Goal: Task Accomplishment & Management: Manage account settings

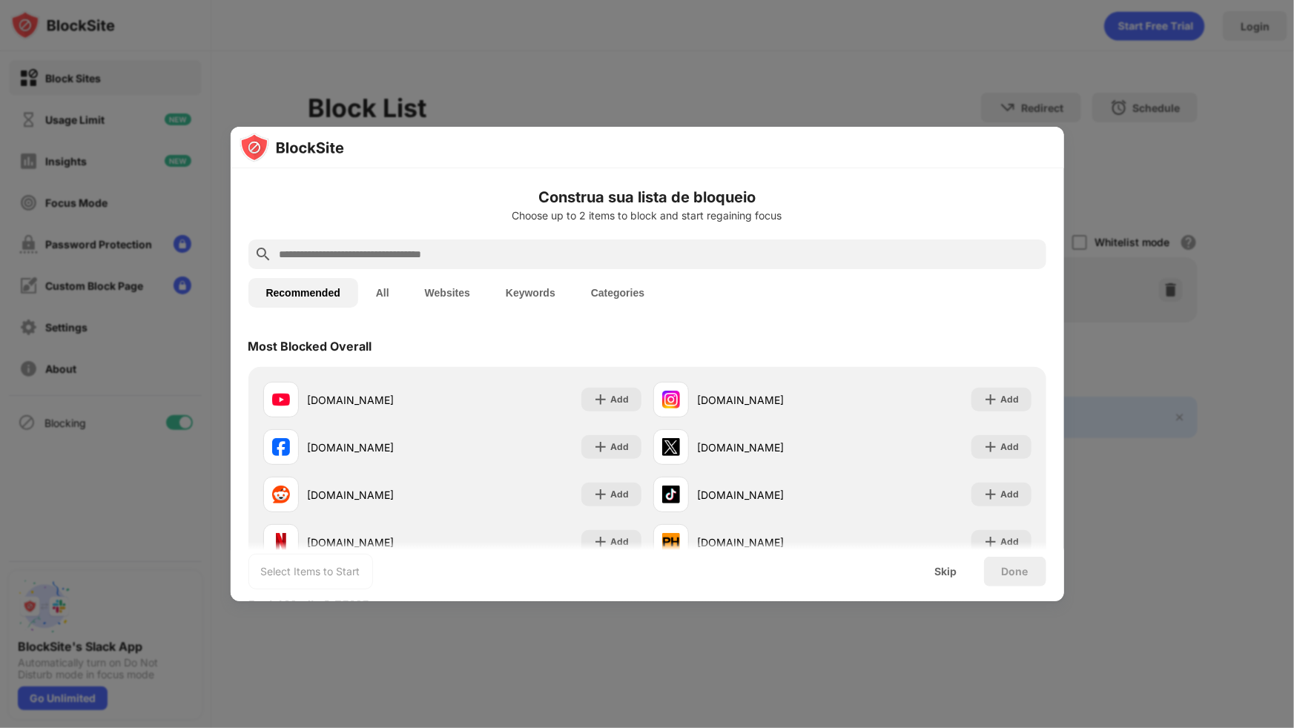
click at [332, 79] on div at bounding box center [647, 364] width 1294 height 728
click at [959, 572] on div "Skip" at bounding box center [947, 572] width 58 height 30
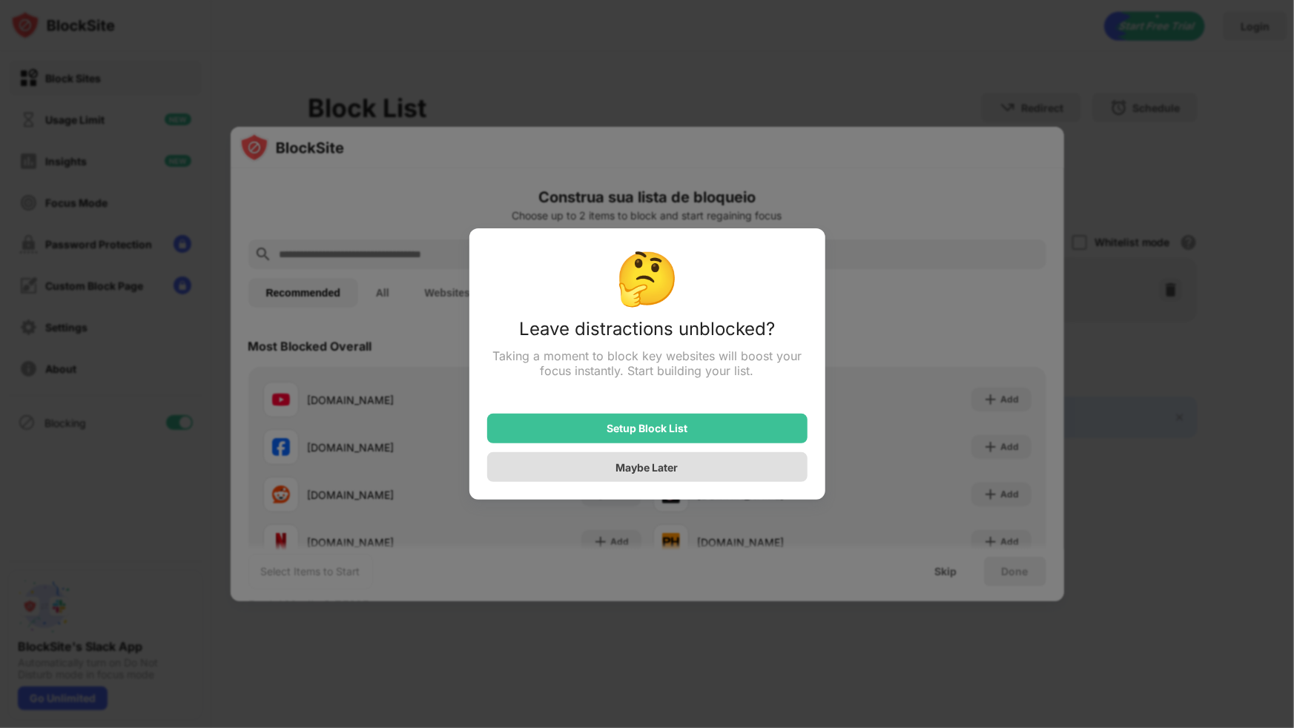
click at [621, 468] on div "Maybe Later" at bounding box center [647, 467] width 62 height 13
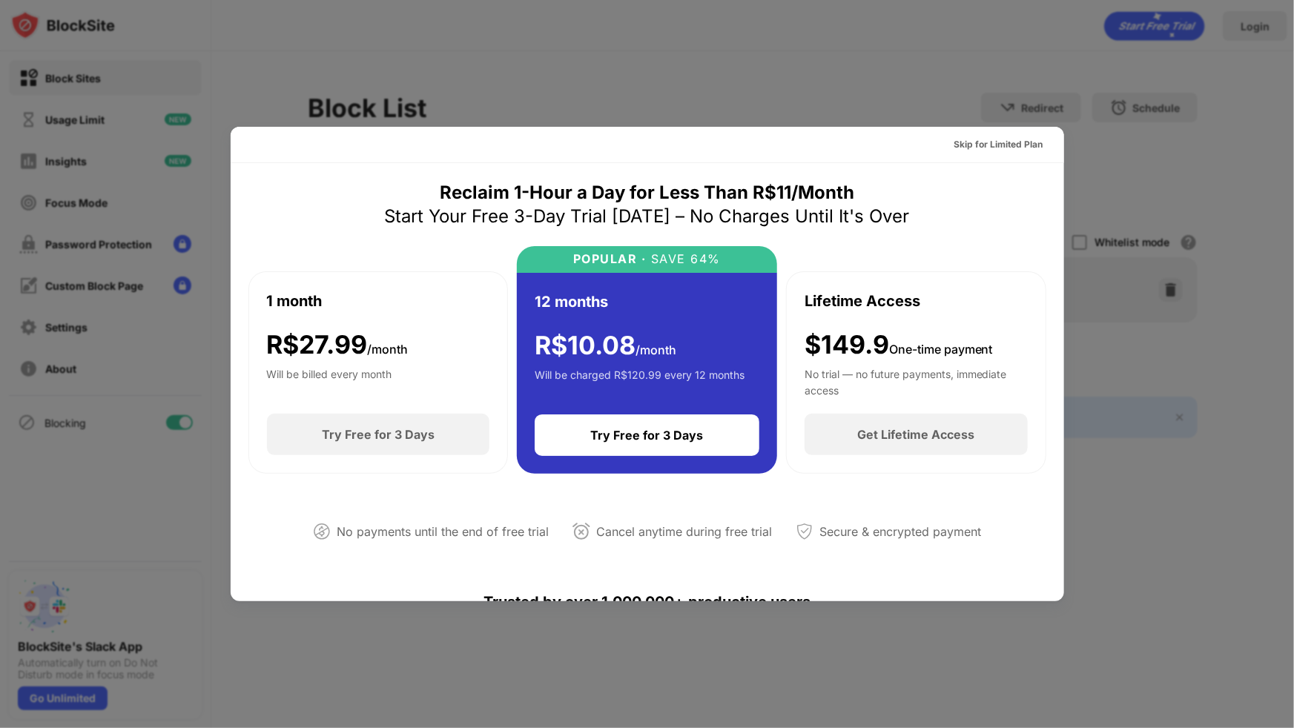
click at [1154, 457] on div at bounding box center [647, 364] width 1294 height 728
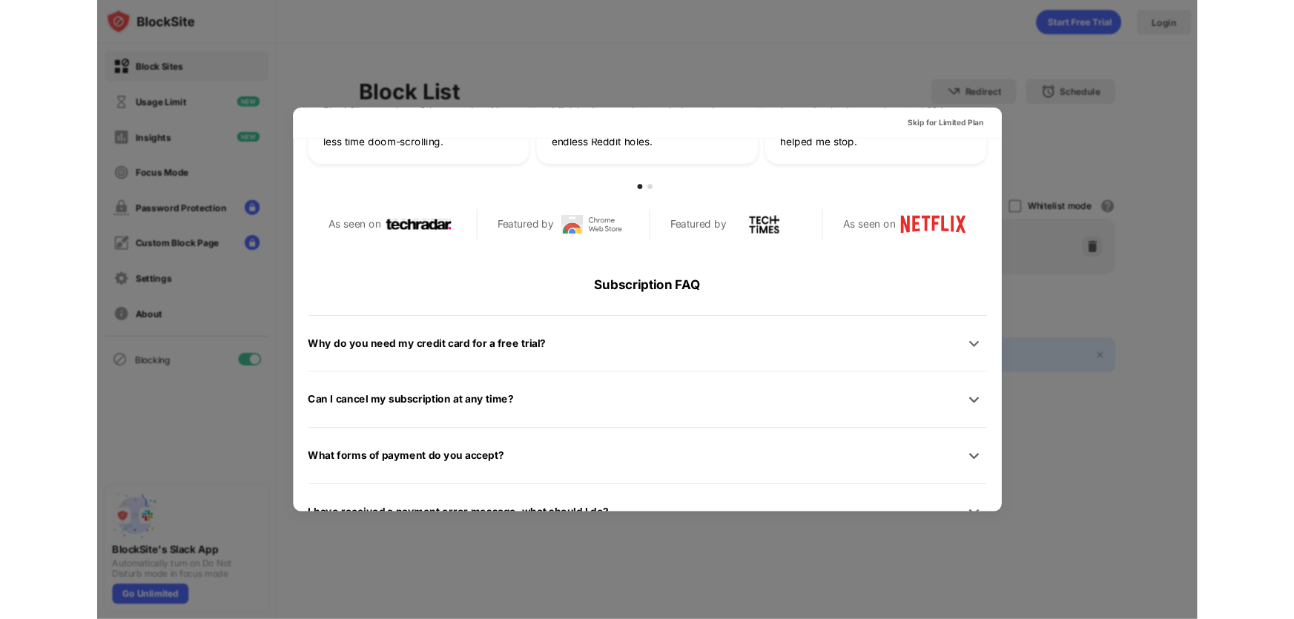
scroll to position [722, 0]
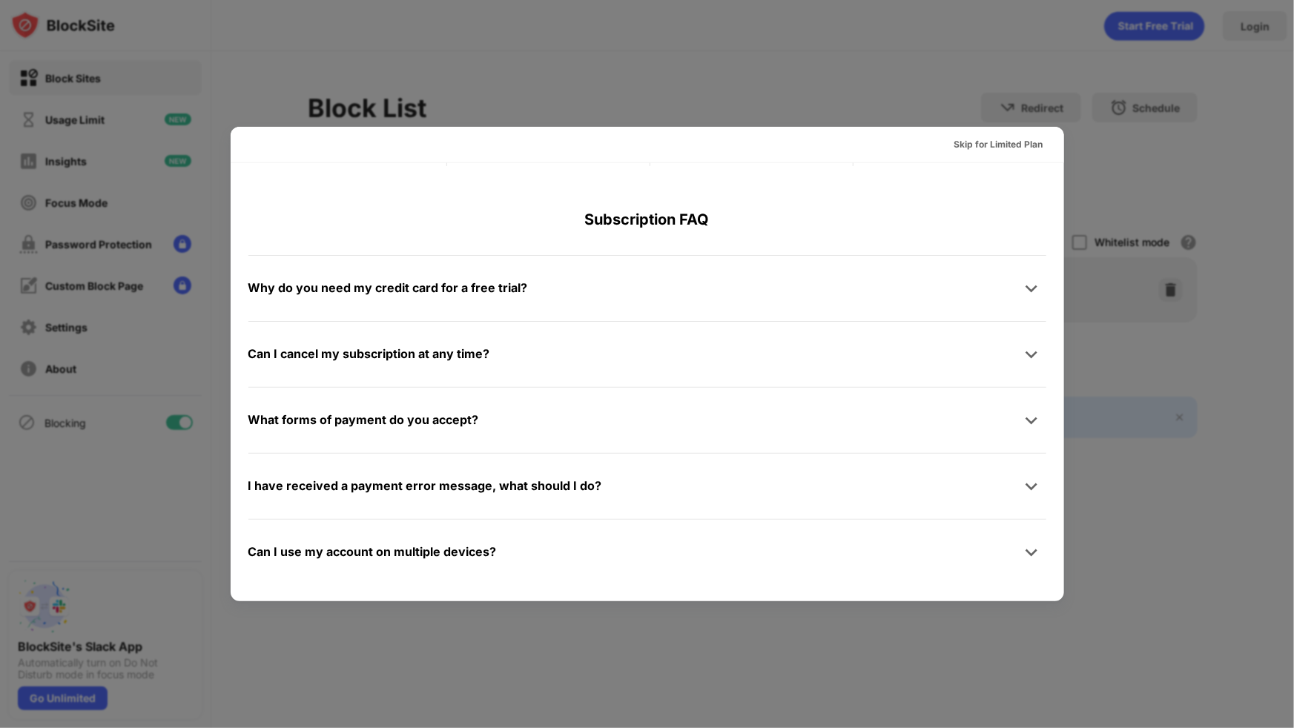
click at [426, 7] on div at bounding box center [647, 364] width 1294 height 728
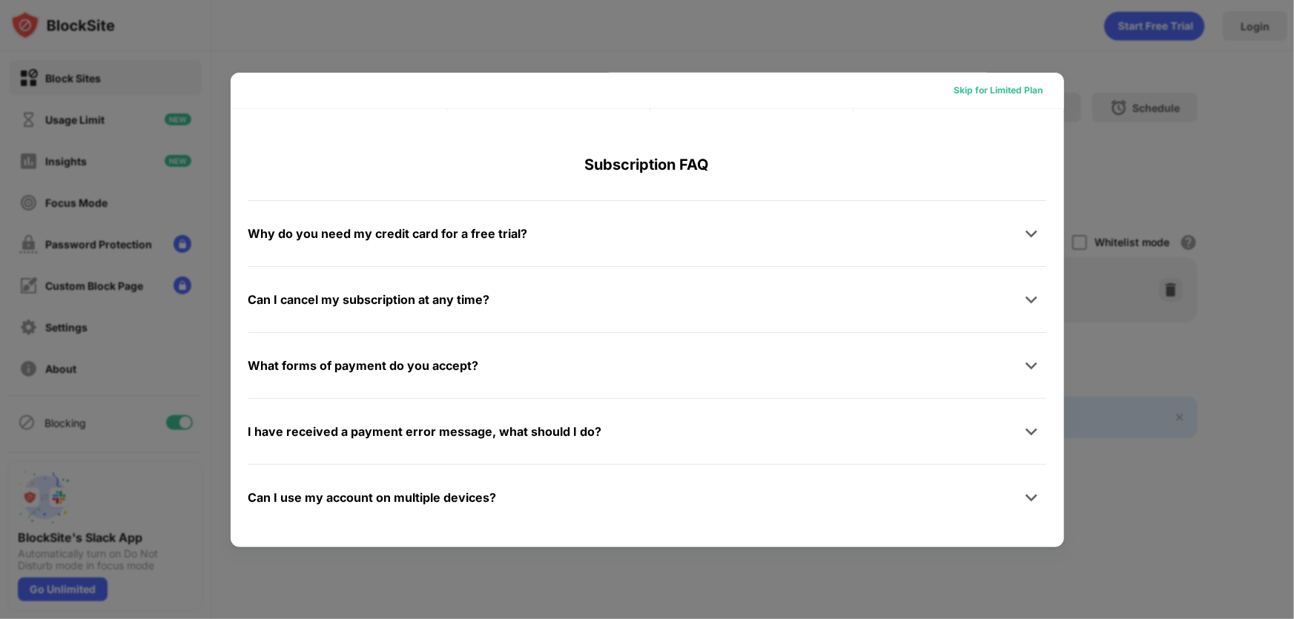
click at [1021, 91] on div "Skip for Limited Plan" at bounding box center [999, 90] width 89 height 15
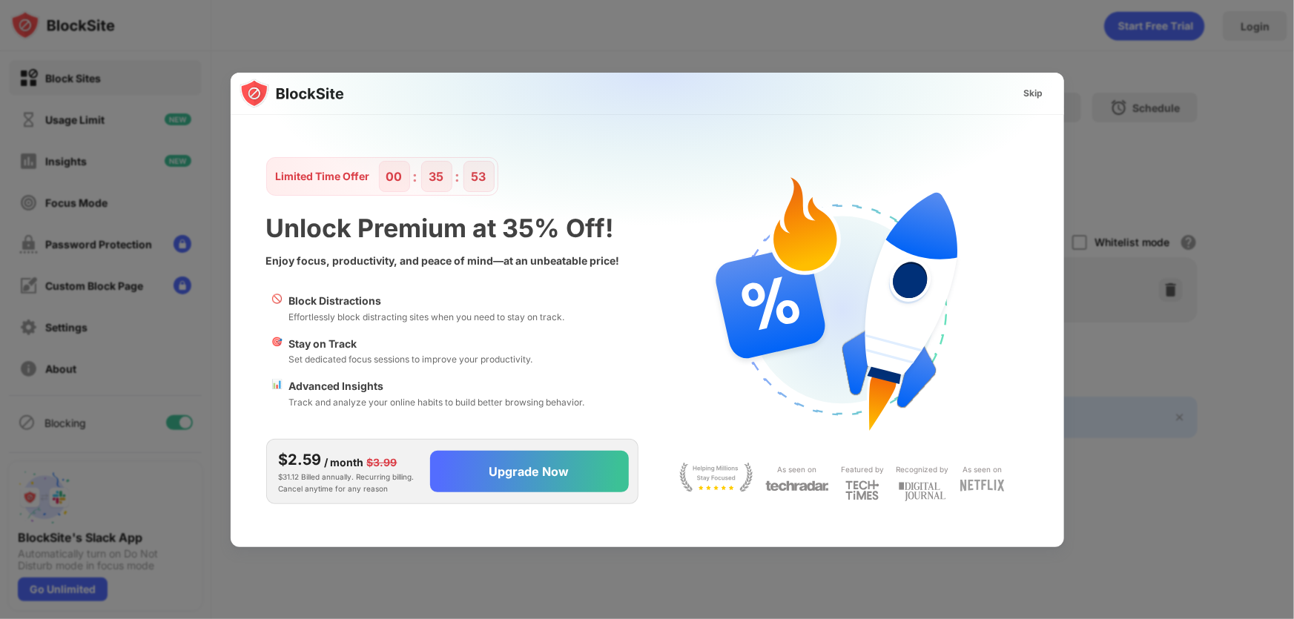
scroll to position [0, 0]
click at [1030, 90] on div "Skip" at bounding box center [1033, 93] width 19 height 15
